Goal: Transaction & Acquisition: Purchase product/service

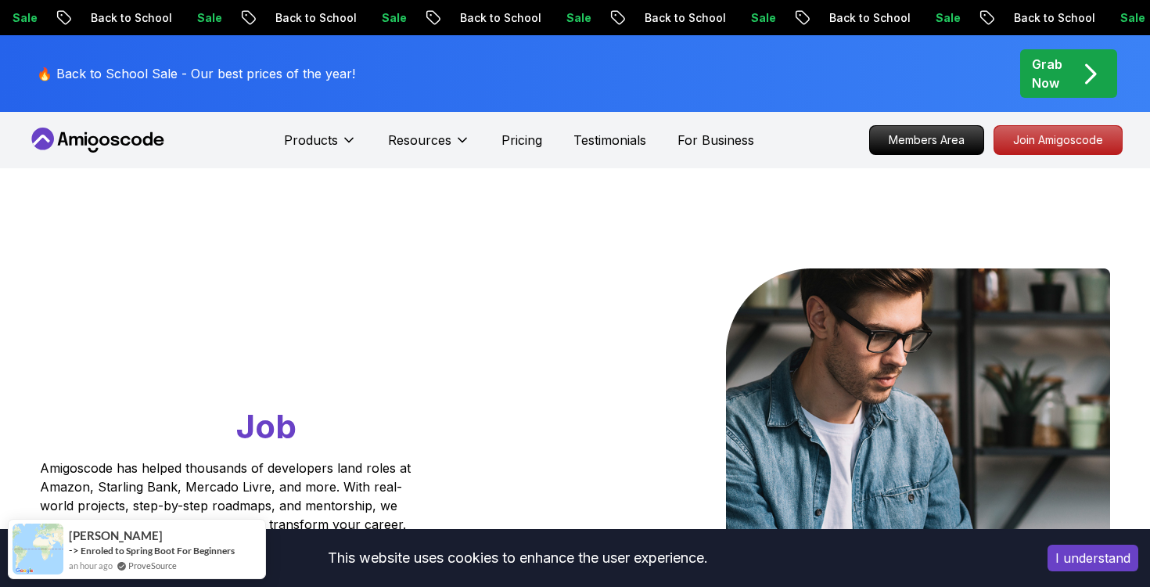
click at [1053, 58] on p "Grab Now" at bounding box center [1046, 74] width 30 height 38
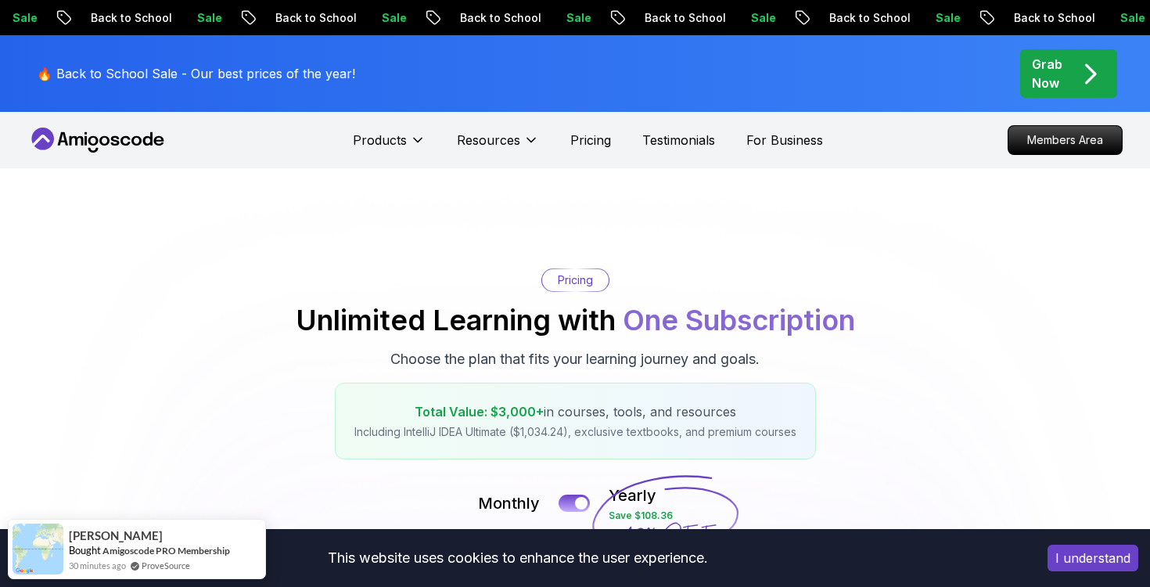
click at [1052, 63] on p "Grab Now" at bounding box center [1046, 74] width 30 height 38
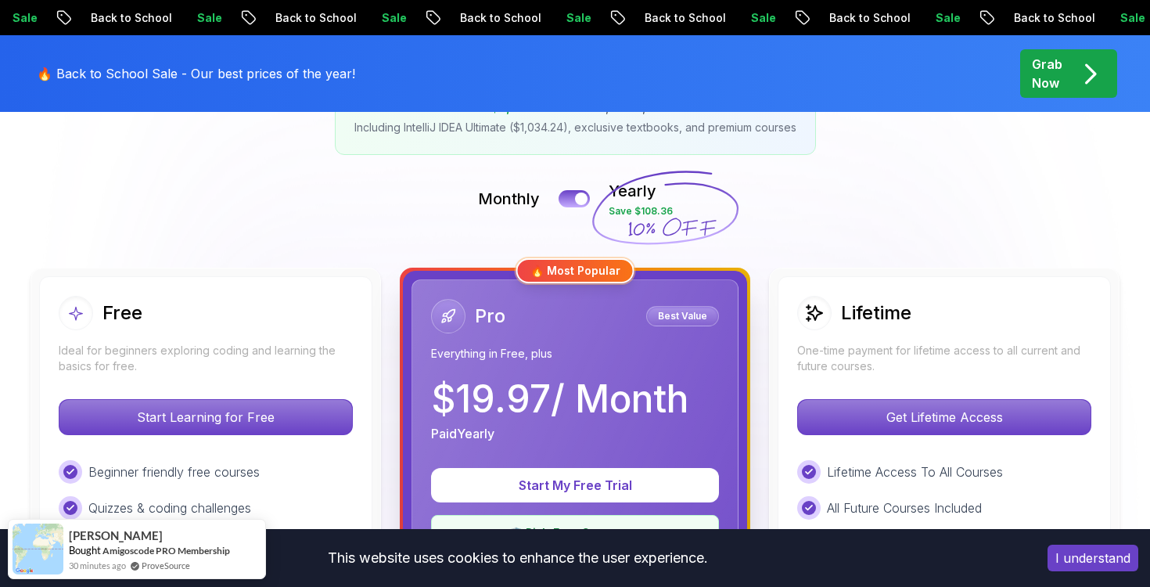
scroll to position [386, 0]
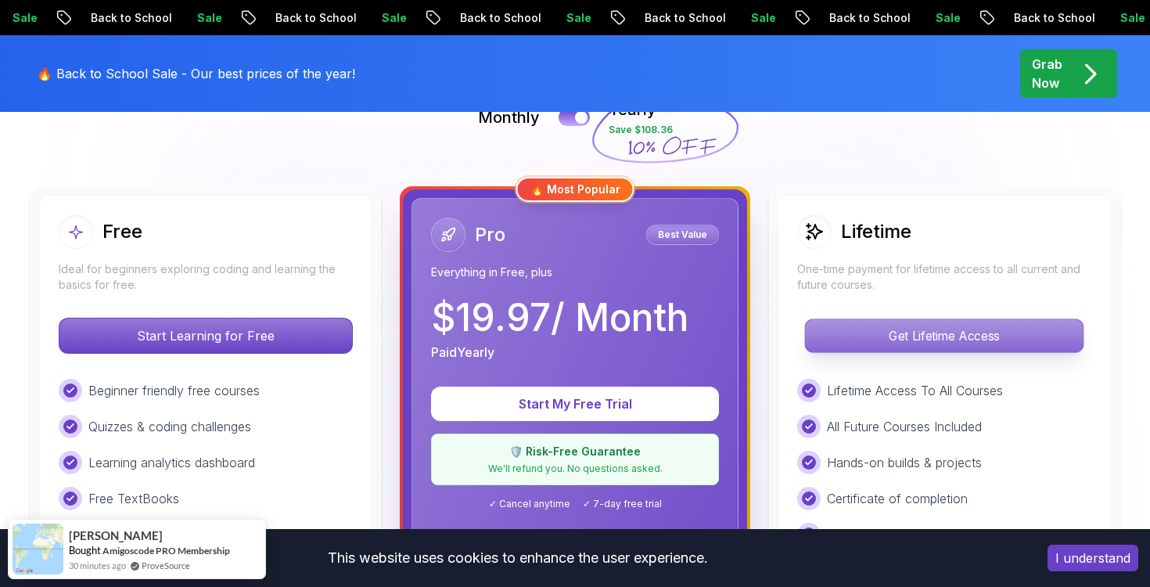
click at [909, 331] on p "Get Lifetime Access" at bounding box center [944, 335] width 278 height 33
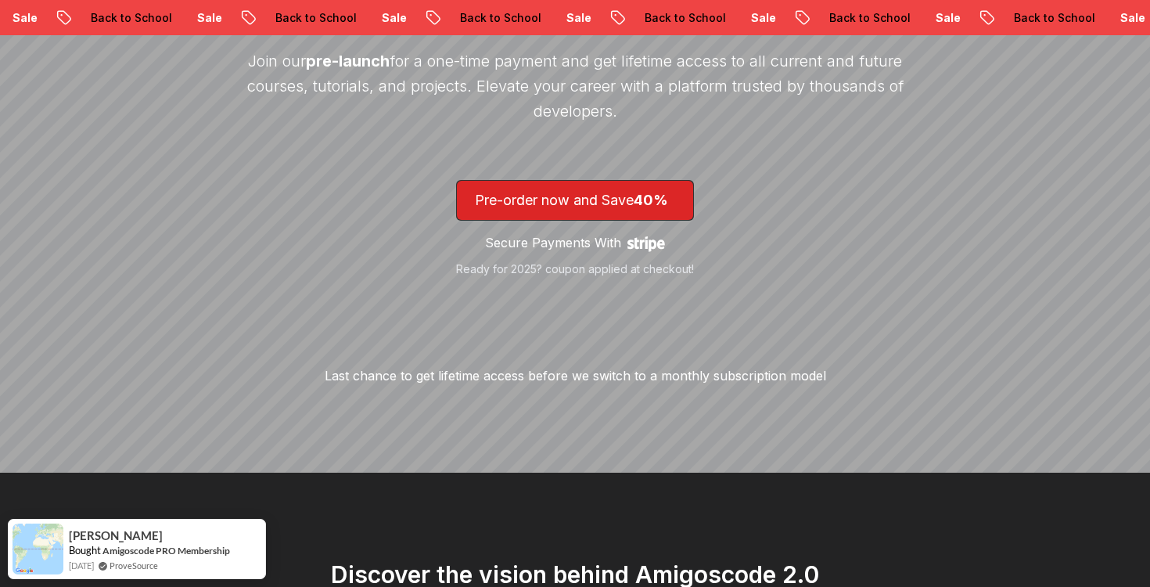
scroll to position [385, 0]
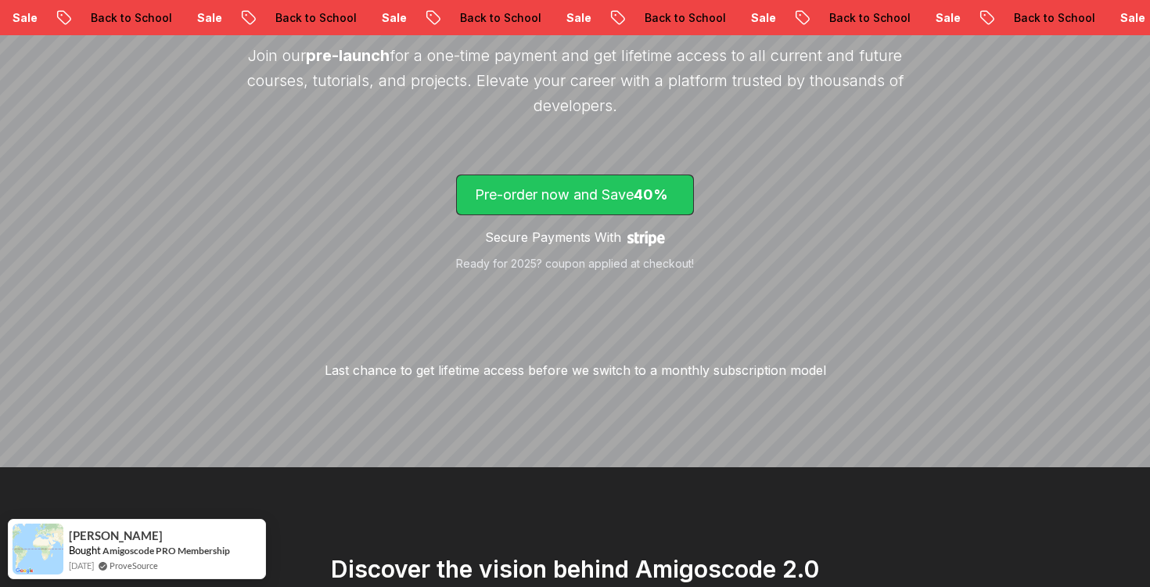
click at [598, 197] on p "Pre-order now and Save 40%" at bounding box center [575, 195] width 200 height 22
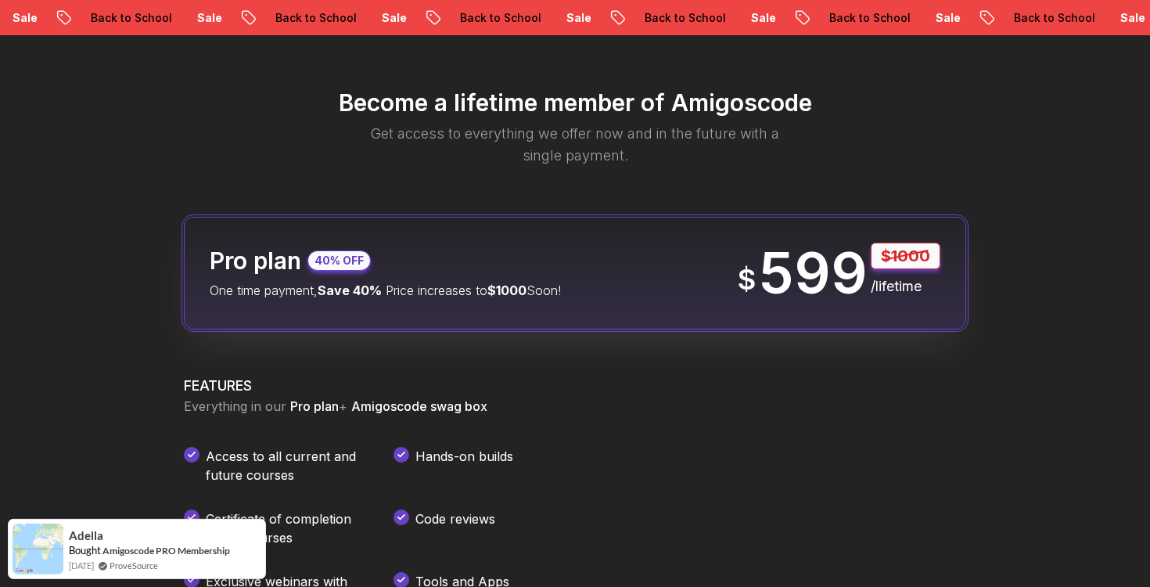
scroll to position [1853, 0]
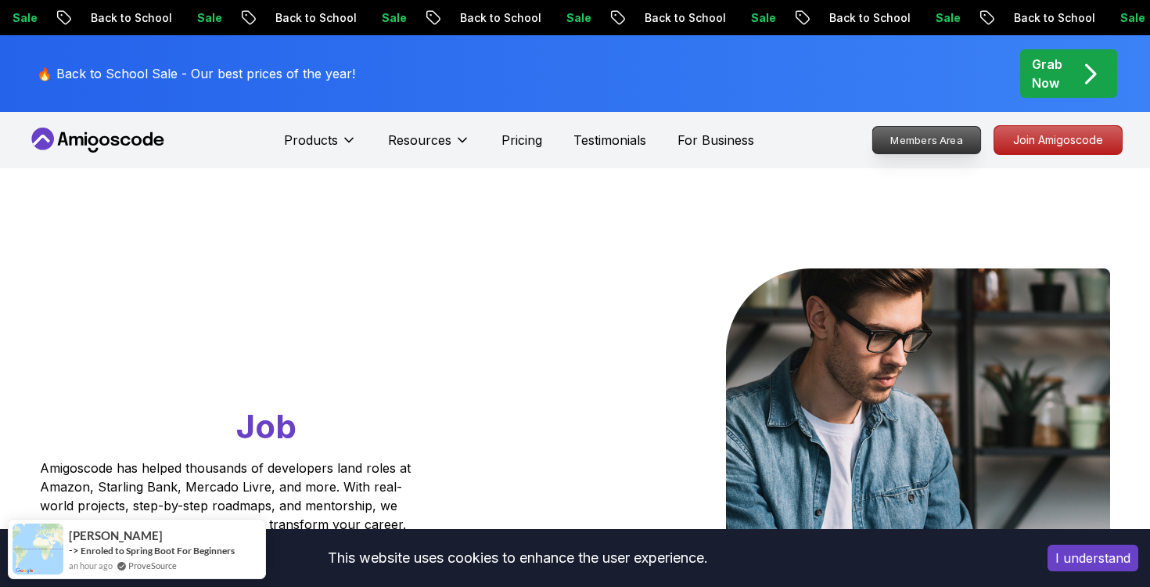
click at [927, 142] on p "Members Area" at bounding box center [927, 140] width 108 height 27
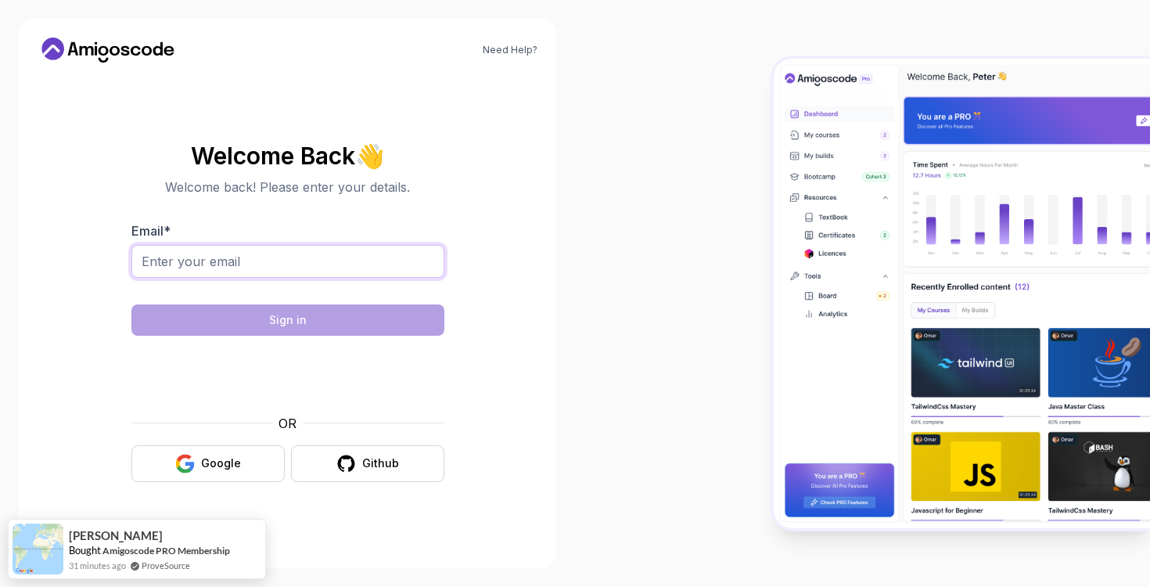
click at [217, 260] on input "Email *" at bounding box center [287, 261] width 313 height 33
click at [214, 459] on div "Google" at bounding box center [221, 463] width 40 height 16
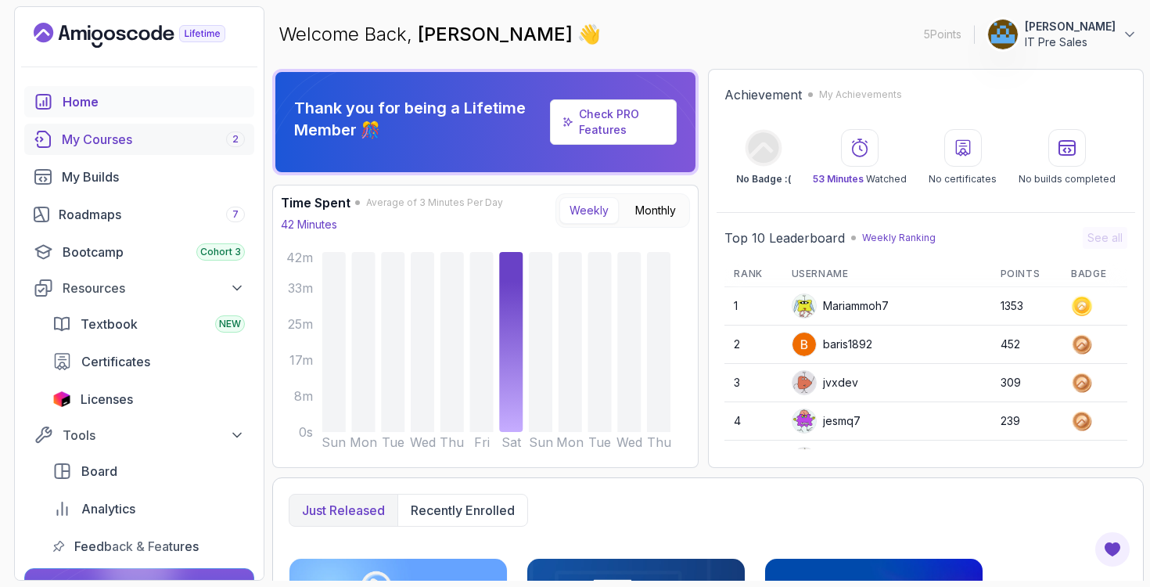
click at [150, 137] on div "My Courses 2" at bounding box center [153, 139] width 183 height 19
